Goal: Find specific page/section: Find specific page/section

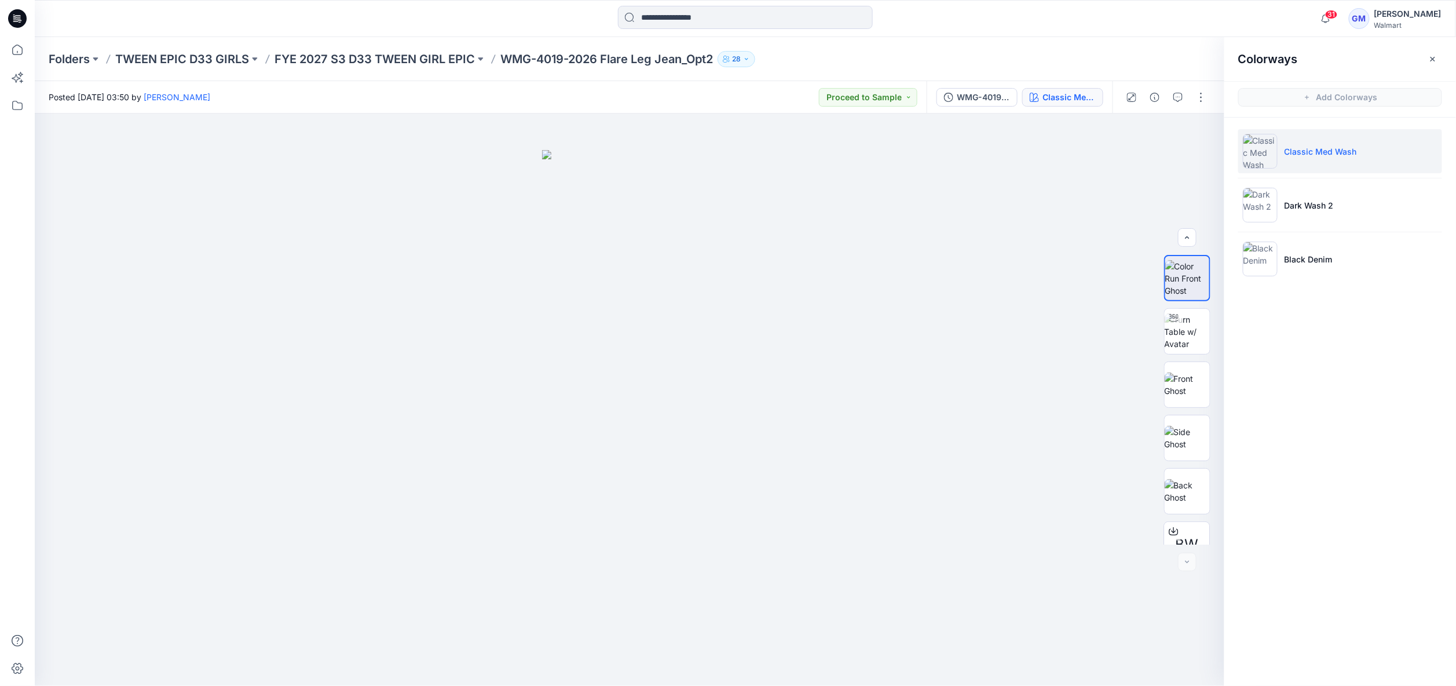
scroll to position [130, 0]
drag, startPoint x: 21, startPoint y: 102, endPoint x: 32, endPoint y: 109, distance: 12.7
click at [21, 102] on icon at bounding box center [17, 105] width 10 height 9
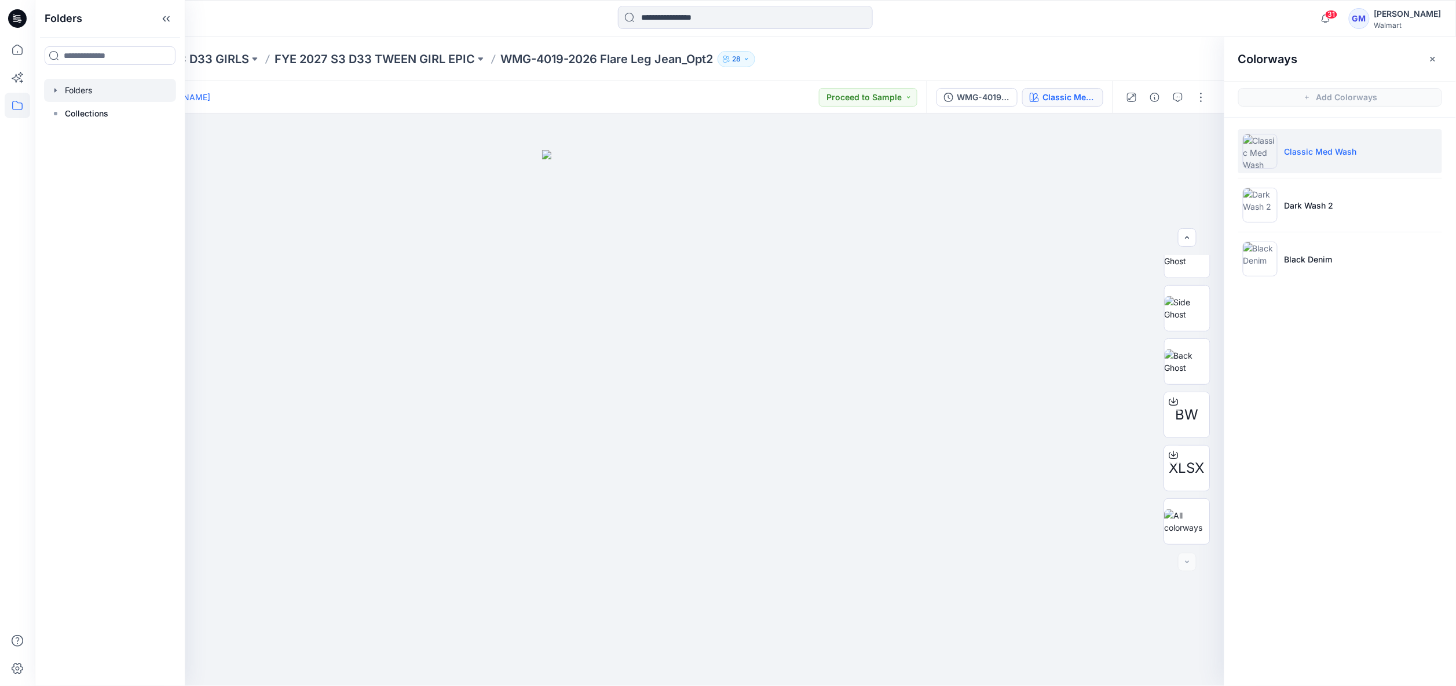
click at [89, 93] on div at bounding box center [110, 90] width 132 height 23
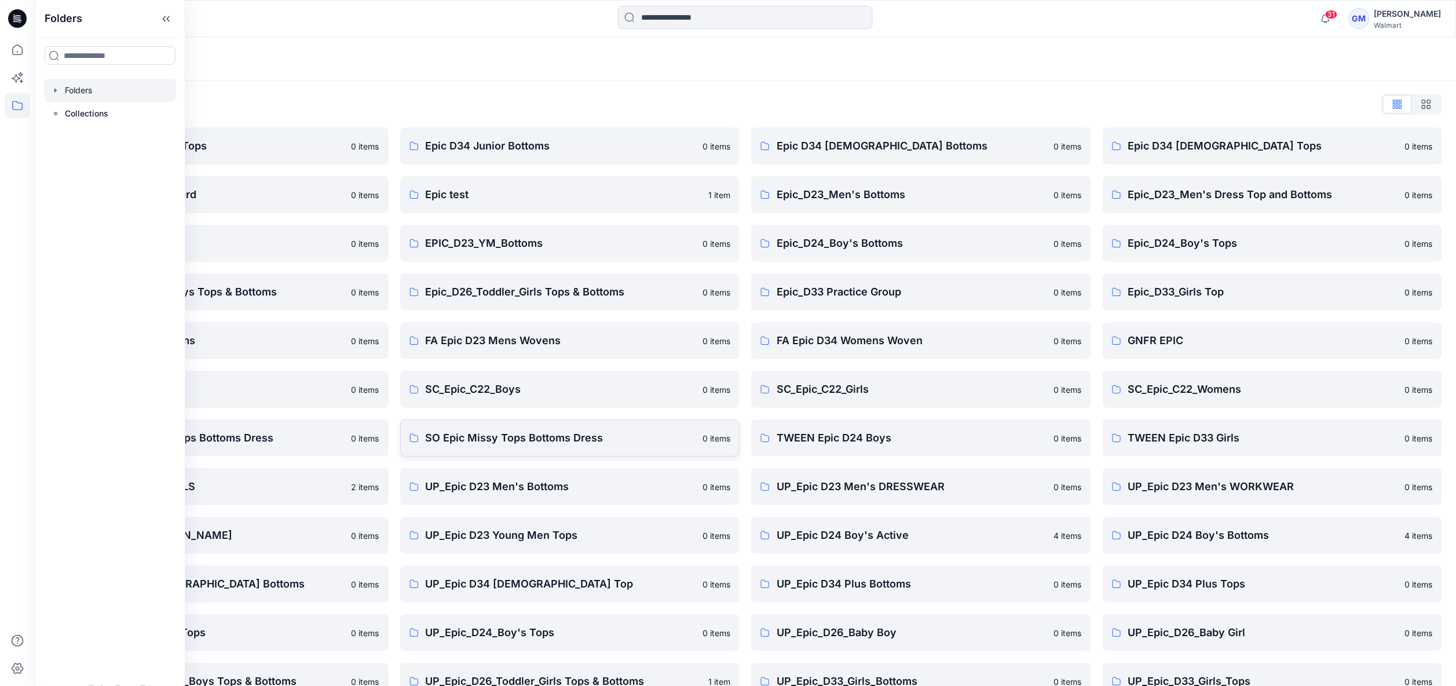
scroll to position [76, 0]
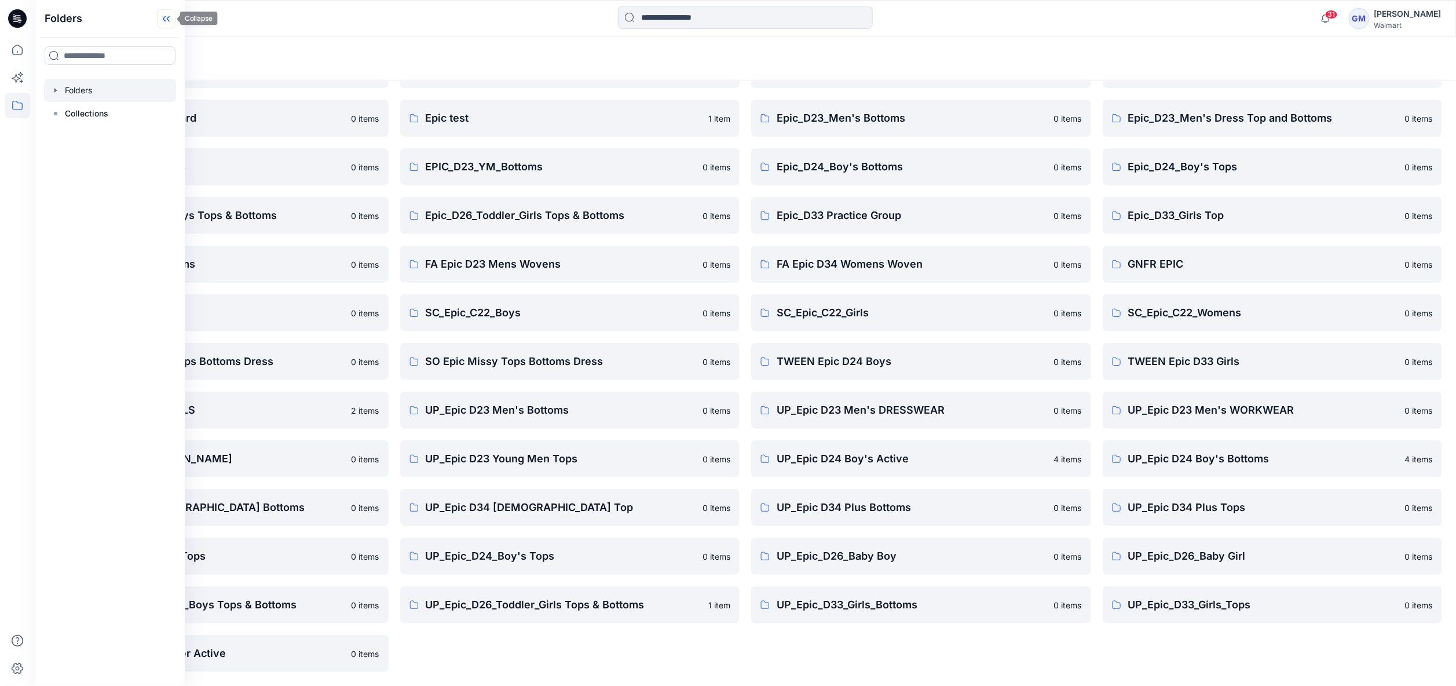
click at [165, 20] on icon at bounding box center [166, 18] width 19 height 19
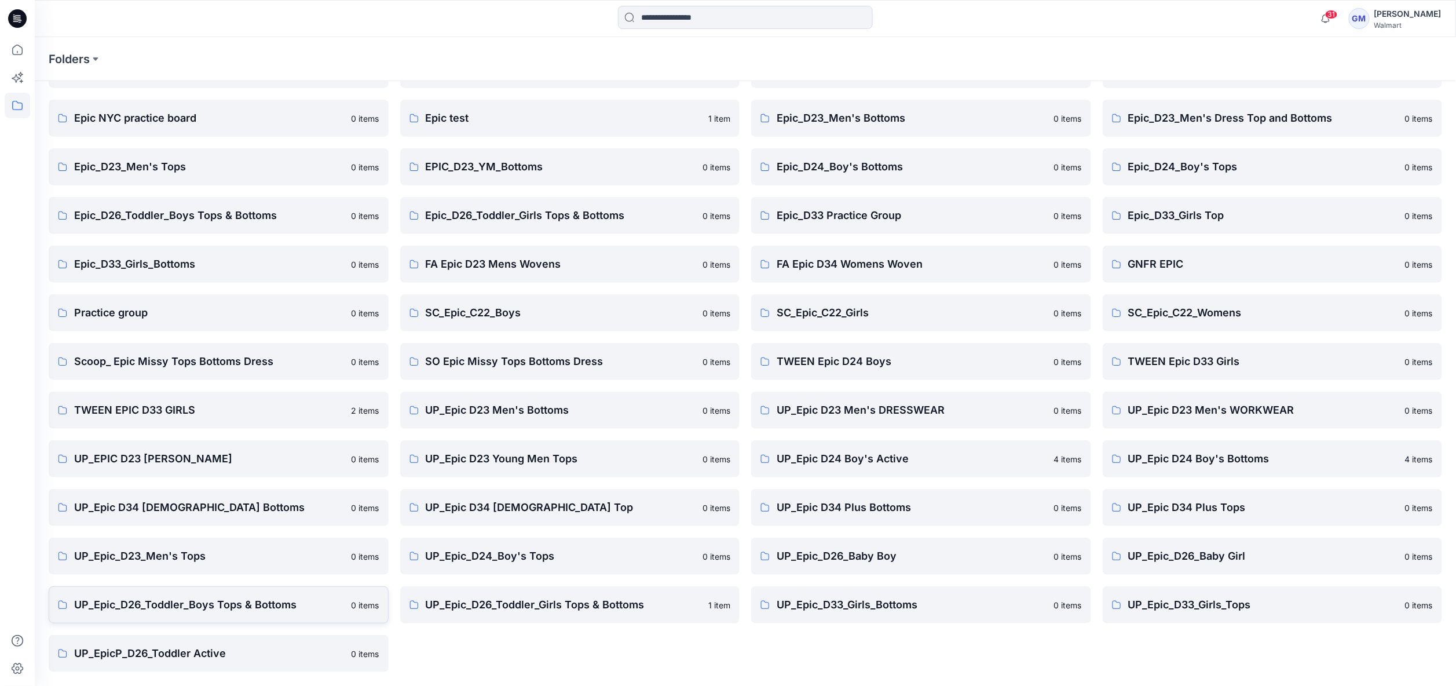
click at [151, 596] on p "UP_Epic_D26_Toddler_Boys Tops & Bottoms" at bounding box center [209, 604] width 270 height 16
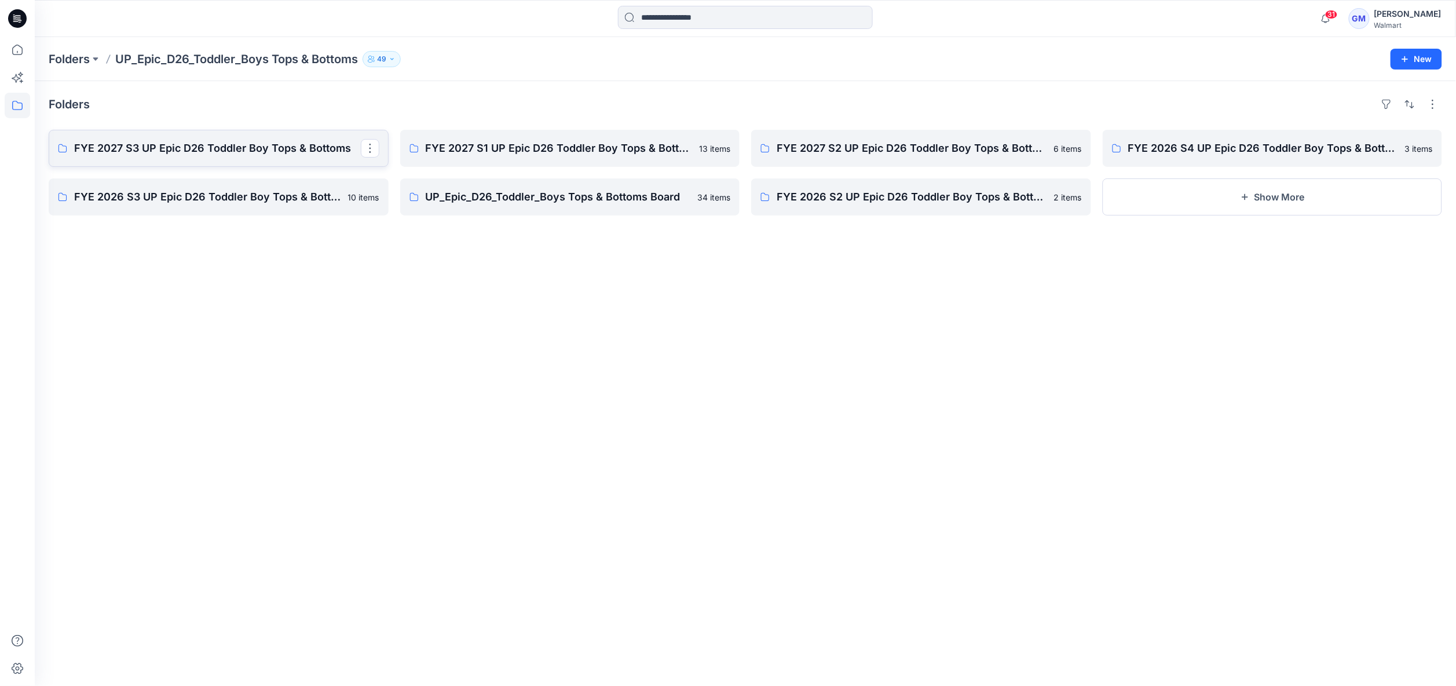
click at [251, 143] on p "FYE 2027 S3 UP Epic D26 Toddler Boy Tops & Bottoms" at bounding box center [217, 148] width 287 height 16
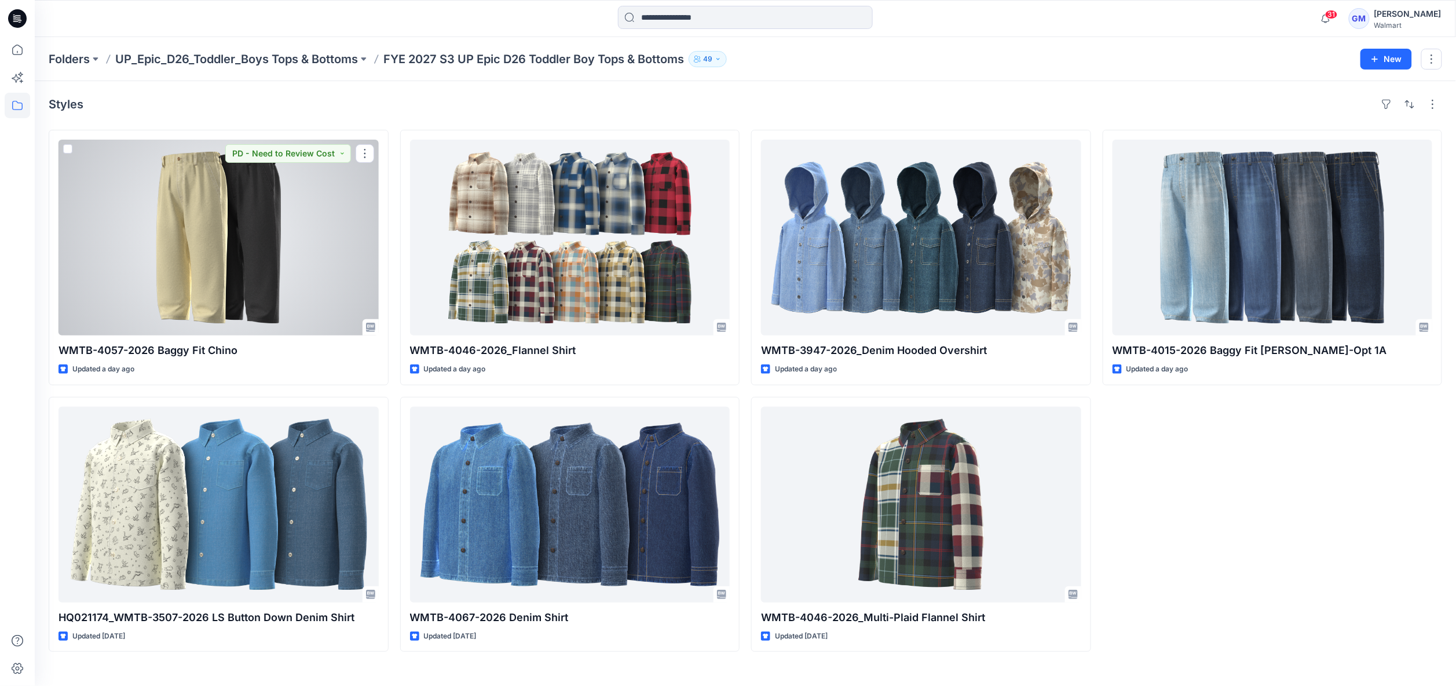
click at [243, 259] on div at bounding box center [218, 238] width 320 height 196
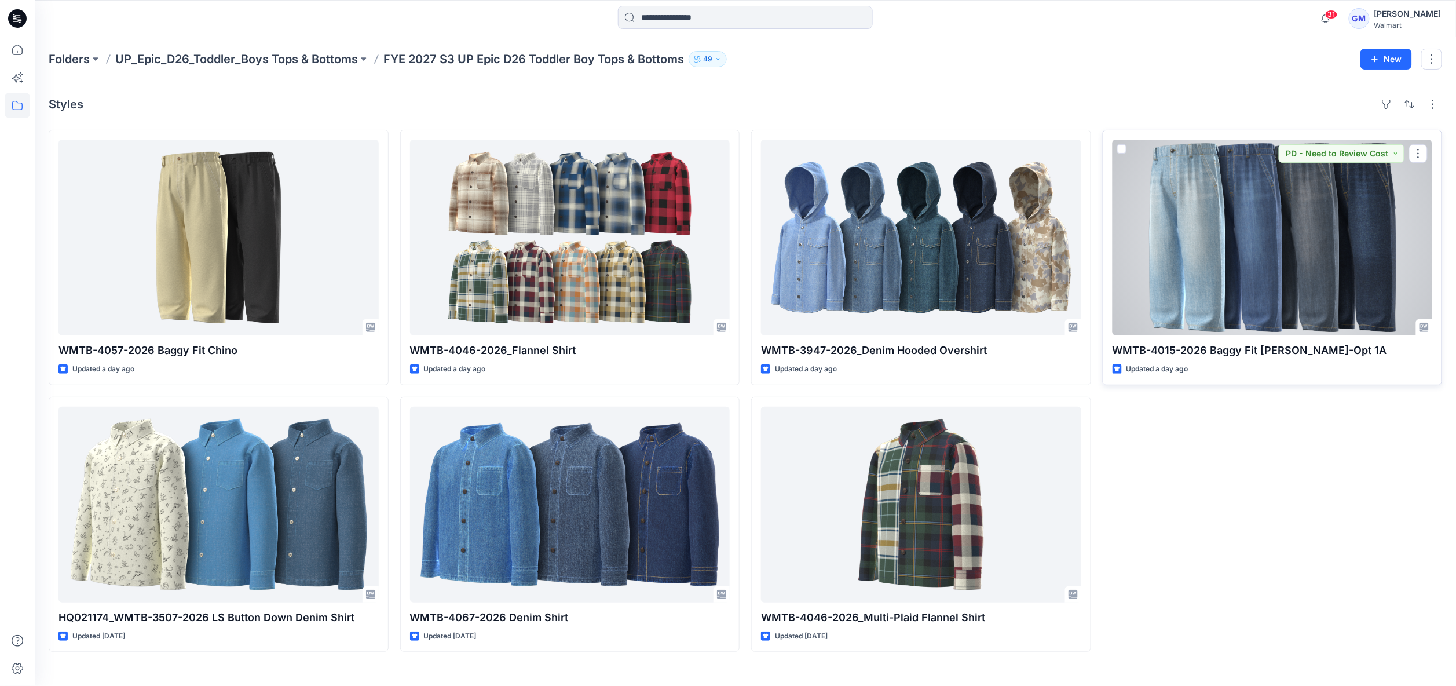
click at [1306, 256] on div at bounding box center [1272, 238] width 320 height 196
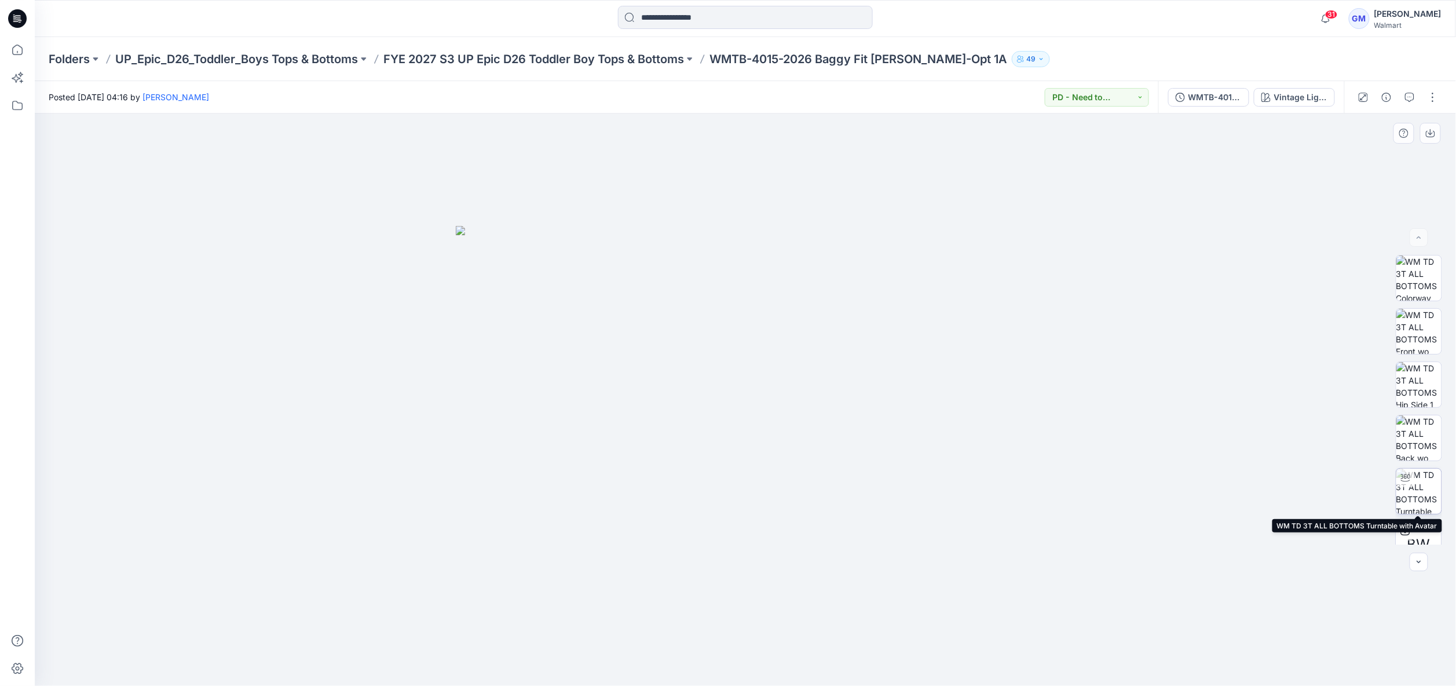
click at [1425, 498] on img at bounding box center [1418, 490] width 45 height 45
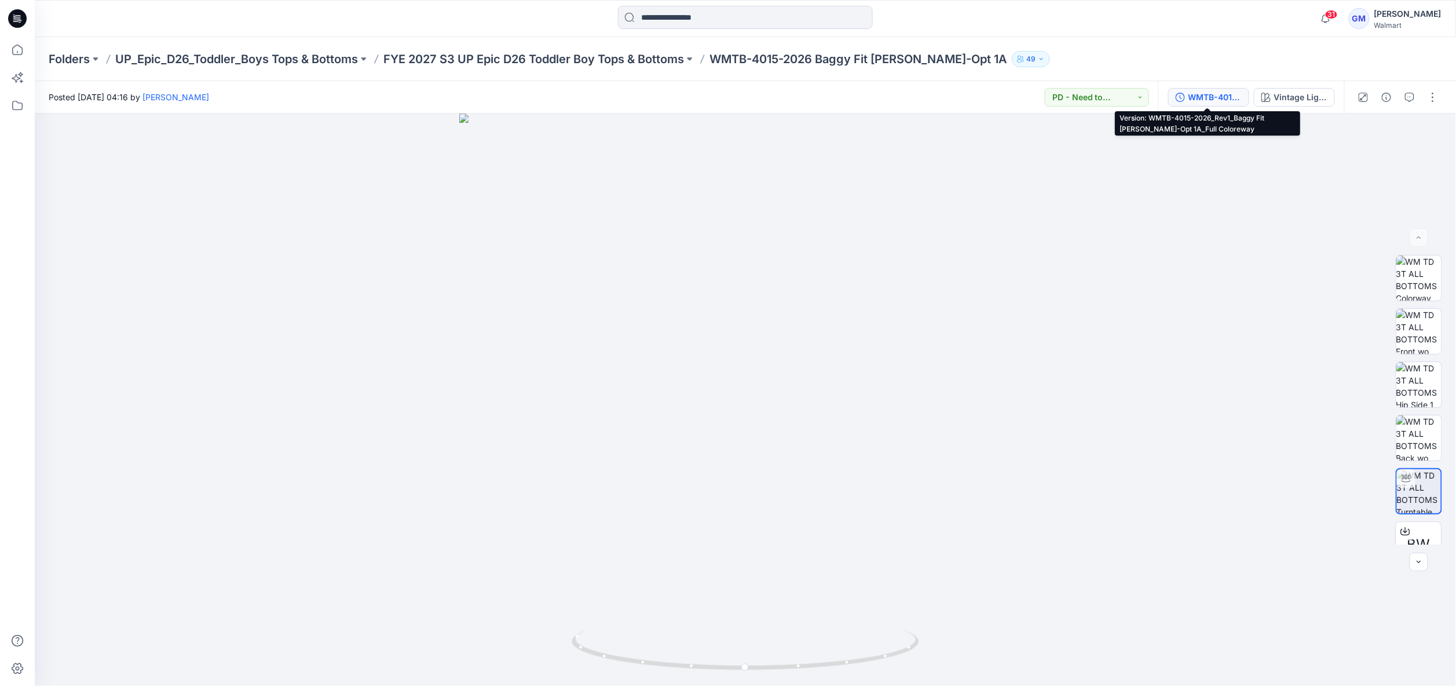
click at [1213, 97] on div "WMTB-4015-2026_Rev1_Baggy Fit [PERSON_NAME]-Opt 1A_Full Coloreway" at bounding box center [1214, 97] width 53 height 13
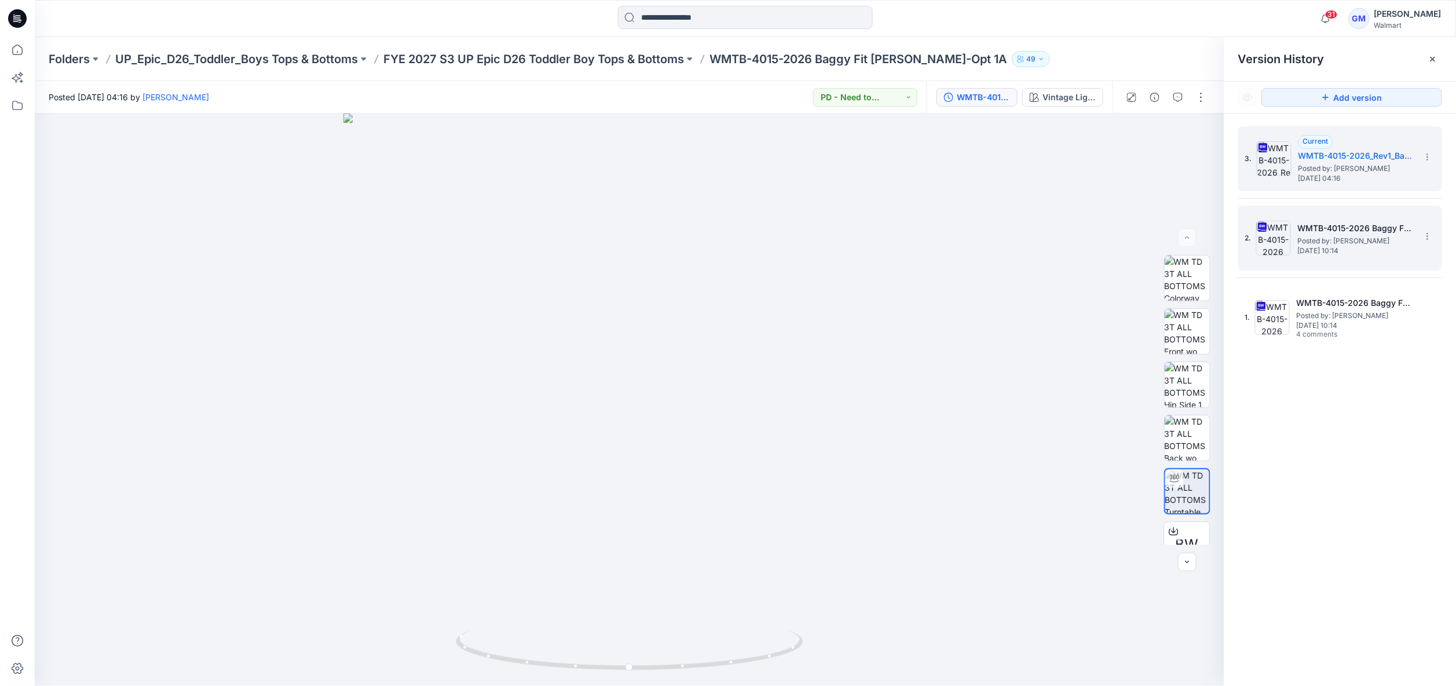
click at [1327, 252] on span "[DATE] 10:14" at bounding box center [1356, 251] width 116 height 8
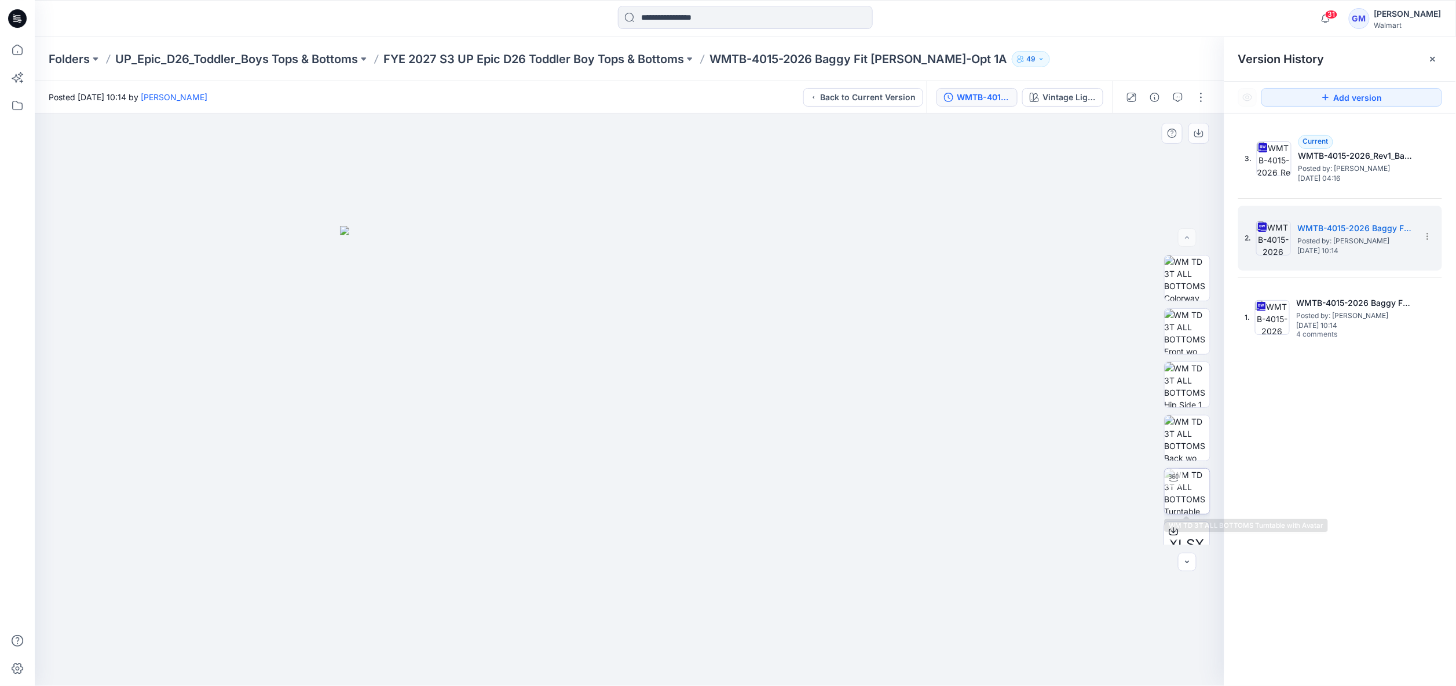
click at [1190, 493] on img at bounding box center [1187, 490] width 45 height 45
click at [1352, 239] on span "Posted by: [PERSON_NAME]" at bounding box center [1356, 241] width 116 height 12
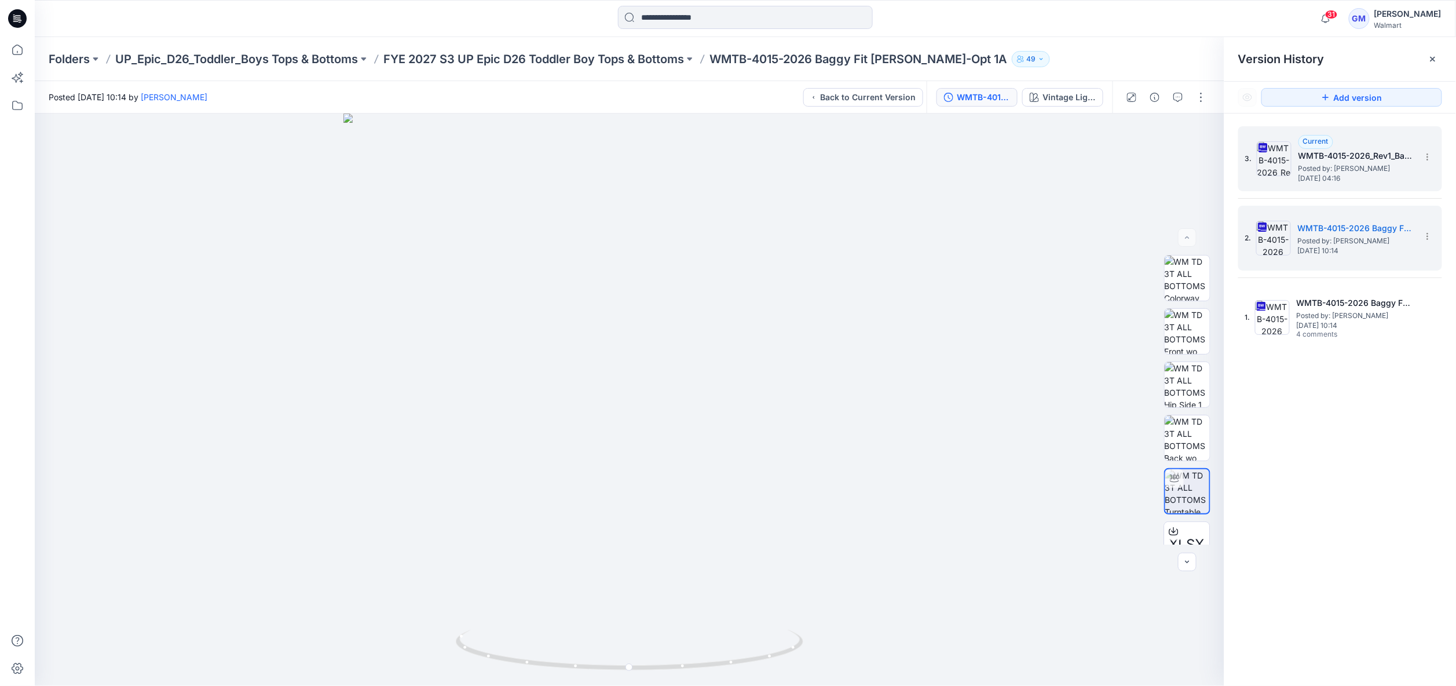
click at [1316, 171] on span "Posted by: [PERSON_NAME]" at bounding box center [1356, 169] width 116 height 12
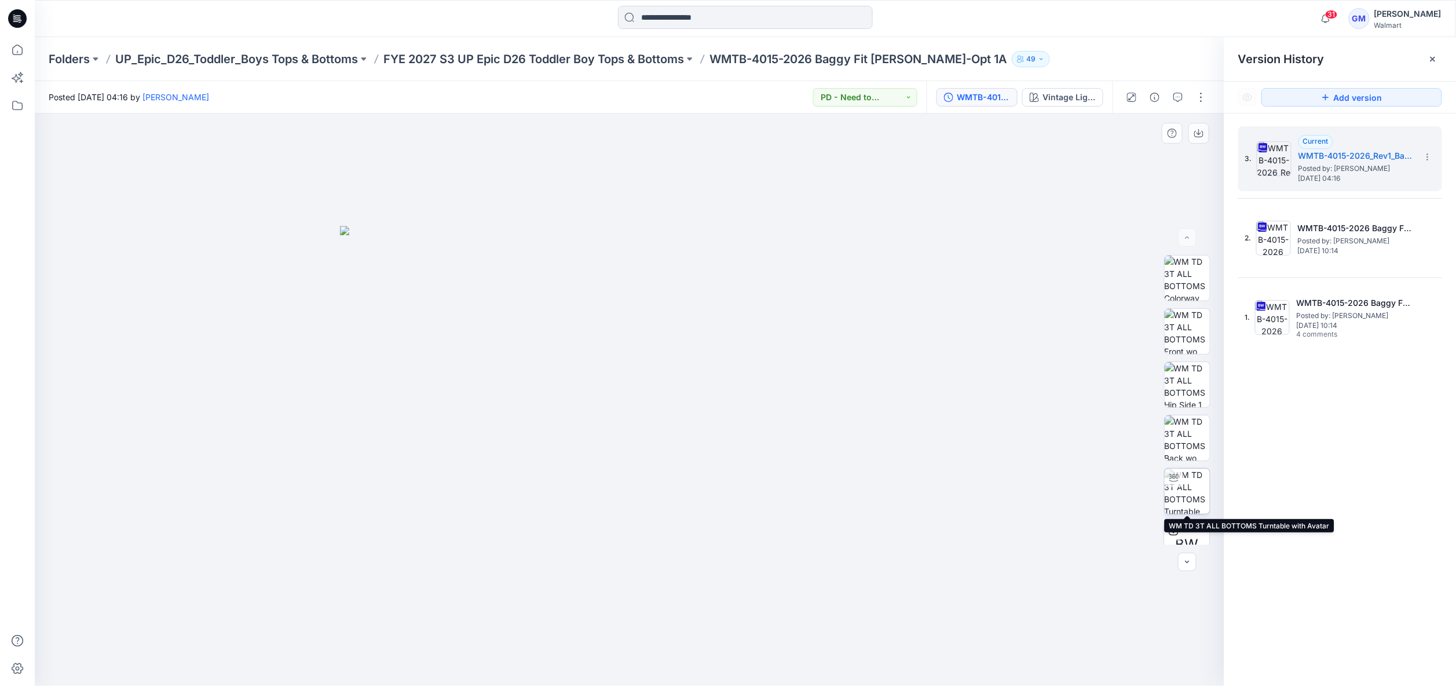
click at [1178, 490] on img at bounding box center [1187, 490] width 45 height 45
click at [1345, 158] on h5 "WMTB-4015-2026_Rev1_Baggy Fit [PERSON_NAME]-Opt 1A_Full Coloreway" at bounding box center [1356, 156] width 116 height 14
click at [877, 98] on button "PD - Need to Review Cost" at bounding box center [865, 97] width 104 height 19
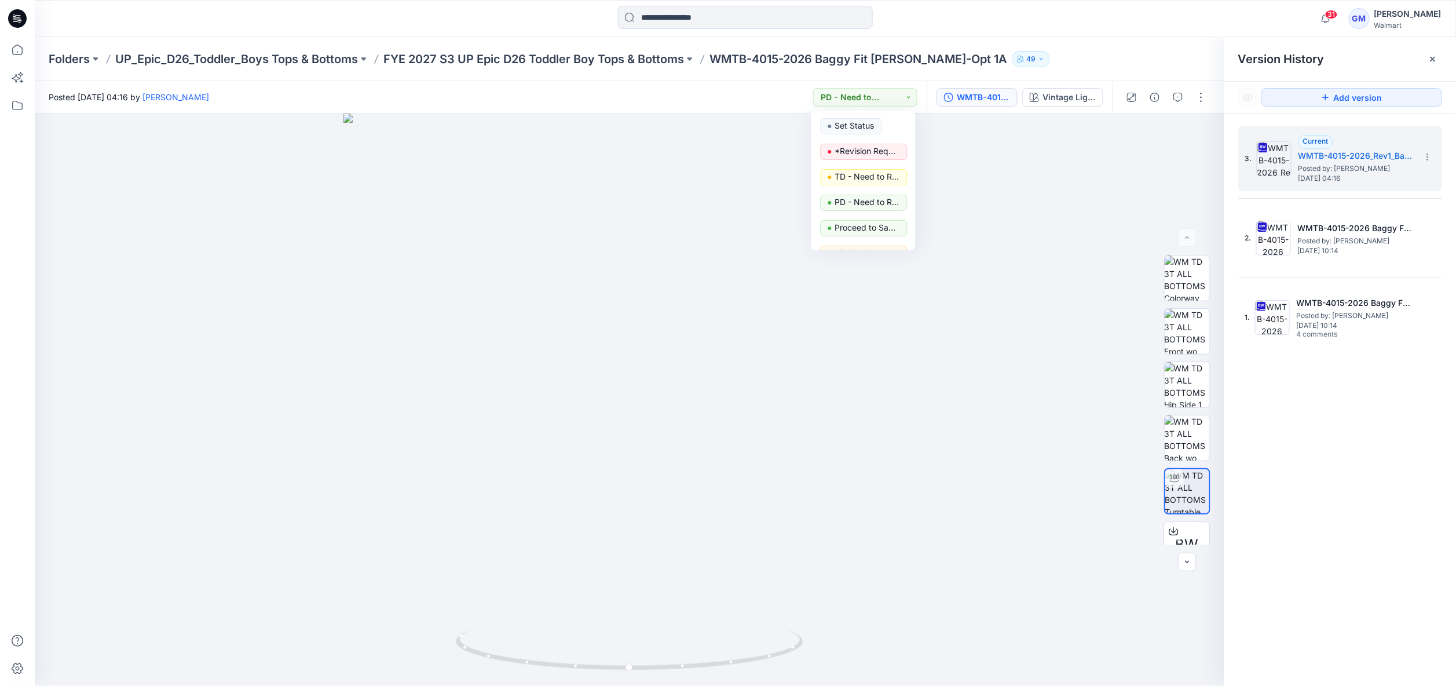
click at [708, 93] on div "Posted [DATE] 04:16 by [PERSON_NAME] PD - Need to Review Cost Set Status *Revis…" at bounding box center [481, 97] width 892 height 32
click at [1082, 96] on div "Vintage Light Wash" at bounding box center [1068, 97] width 53 height 13
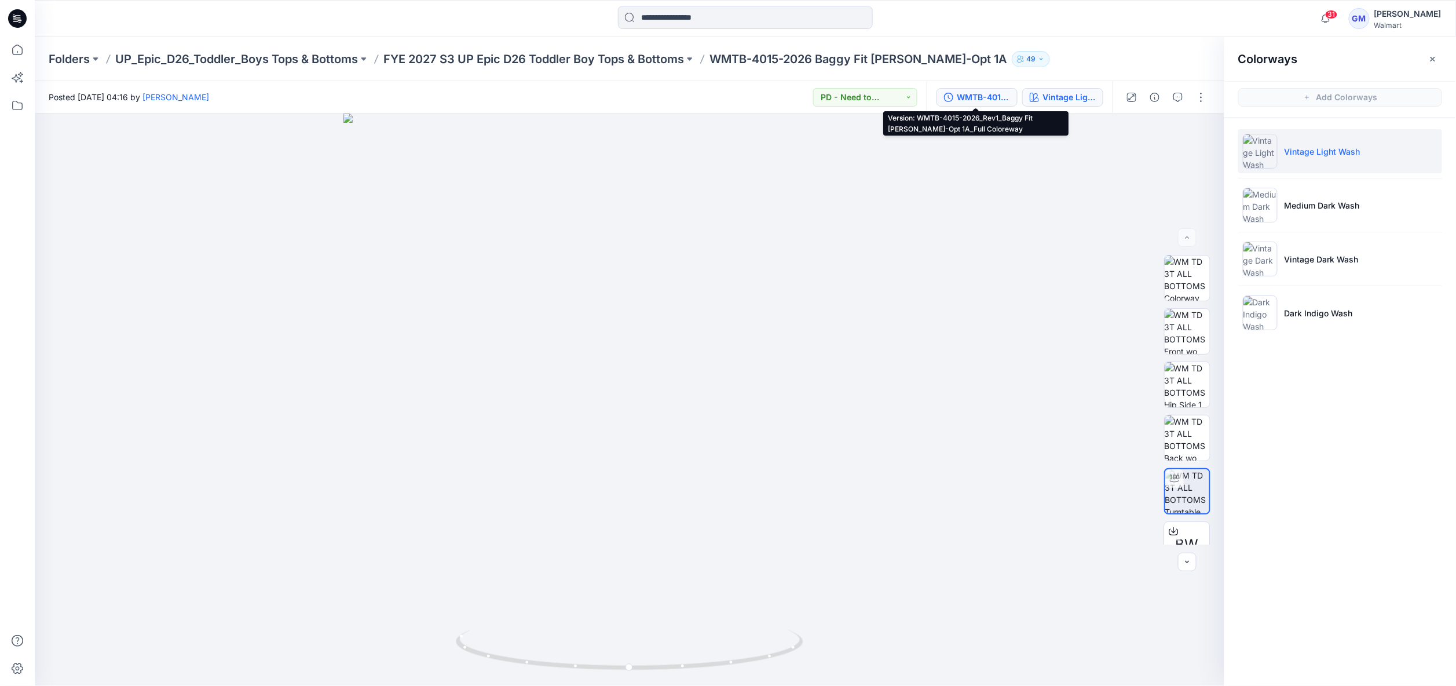
click at [976, 100] on div "WMTB-4015-2026_Rev1_Baggy Fit [PERSON_NAME]-Opt 1A_Full Coloreway" at bounding box center [983, 97] width 53 height 13
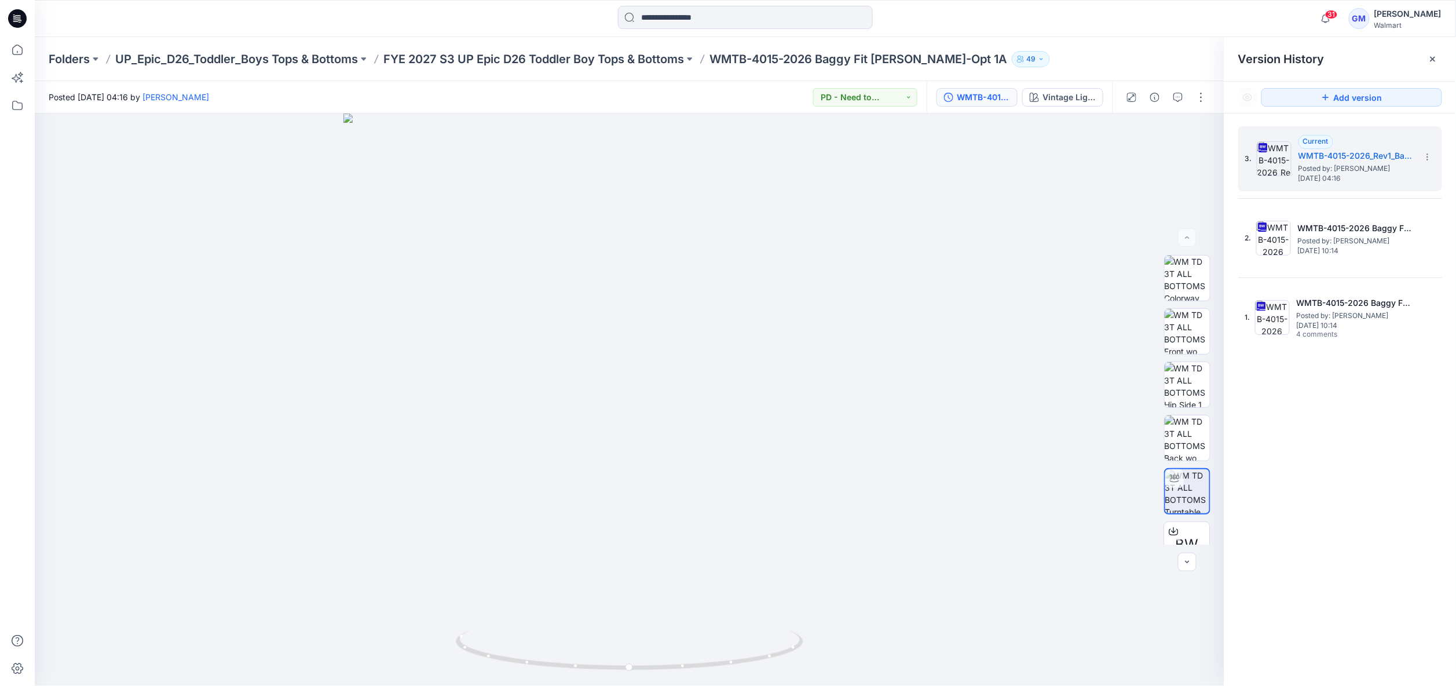
click at [1038, 30] on div at bounding box center [745, 18] width 711 height 25
